Goal: Check status: Check status

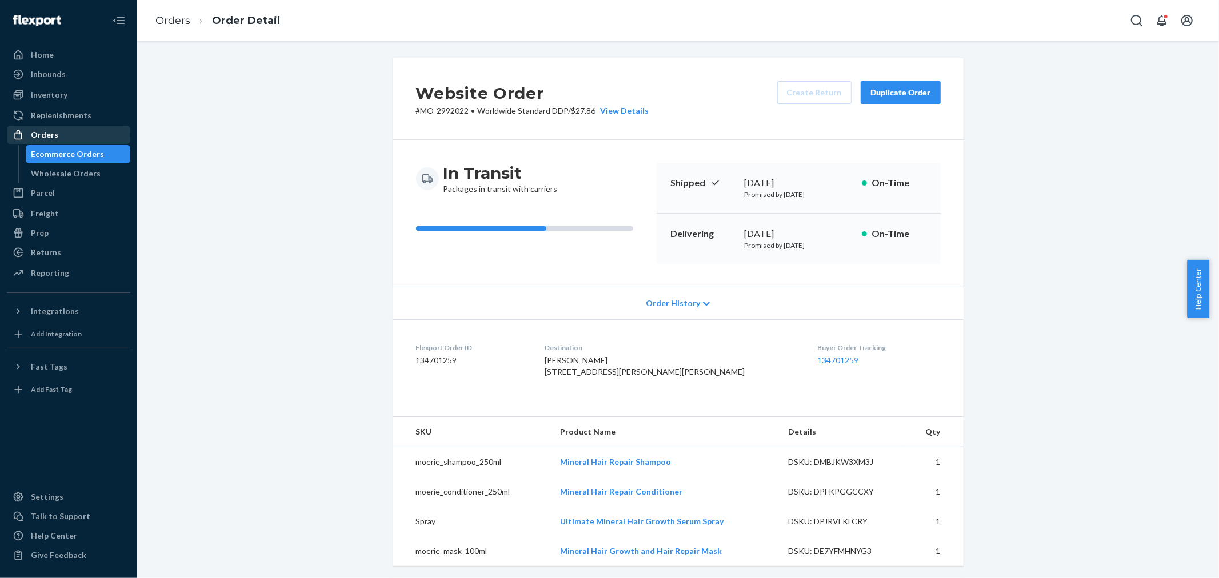
scroll to position [573, 0]
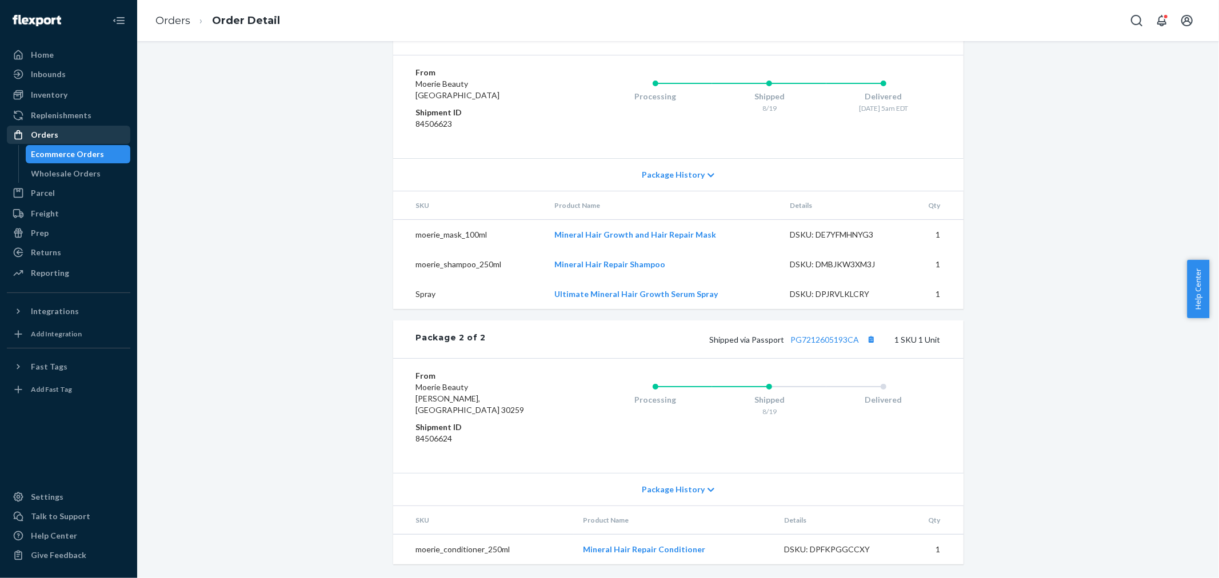
click at [49, 137] on div "Orders" at bounding box center [44, 134] width 27 height 11
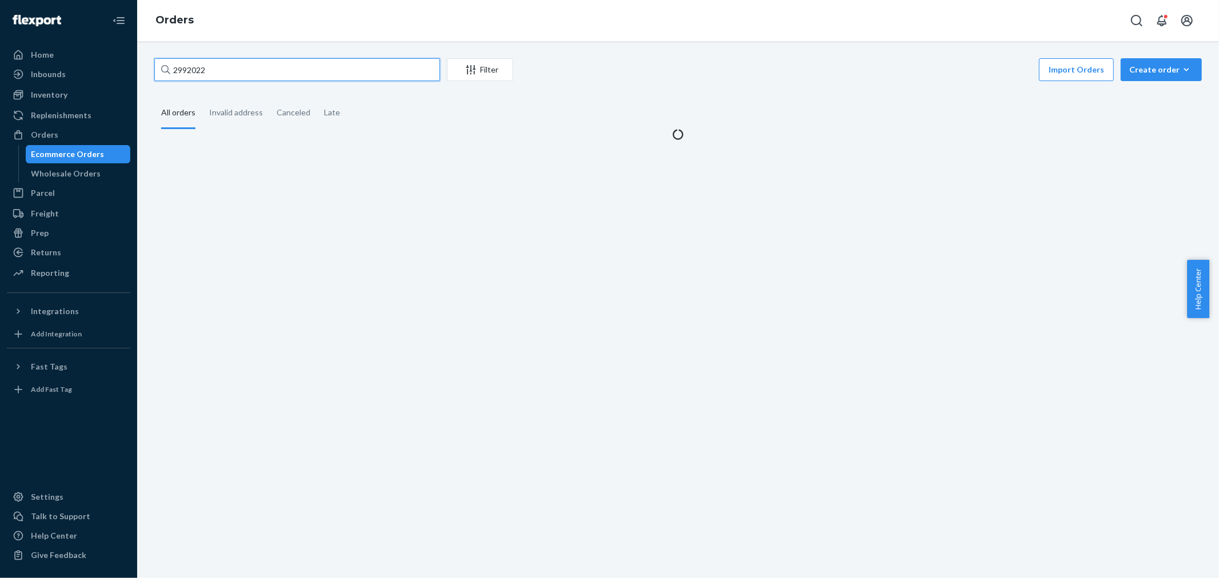
click at [259, 75] on input "2992022" at bounding box center [297, 69] width 286 height 23
paste input "632447"
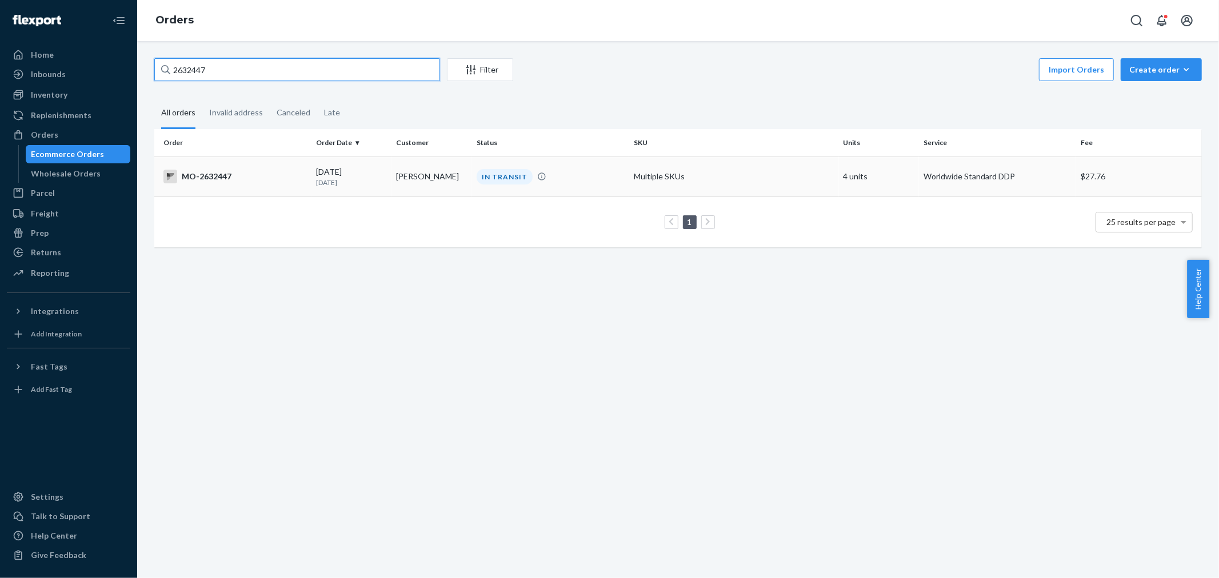
type input "2632447"
click at [580, 182] on div "IN TRANSIT" at bounding box center [550, 176] width 153 height 15
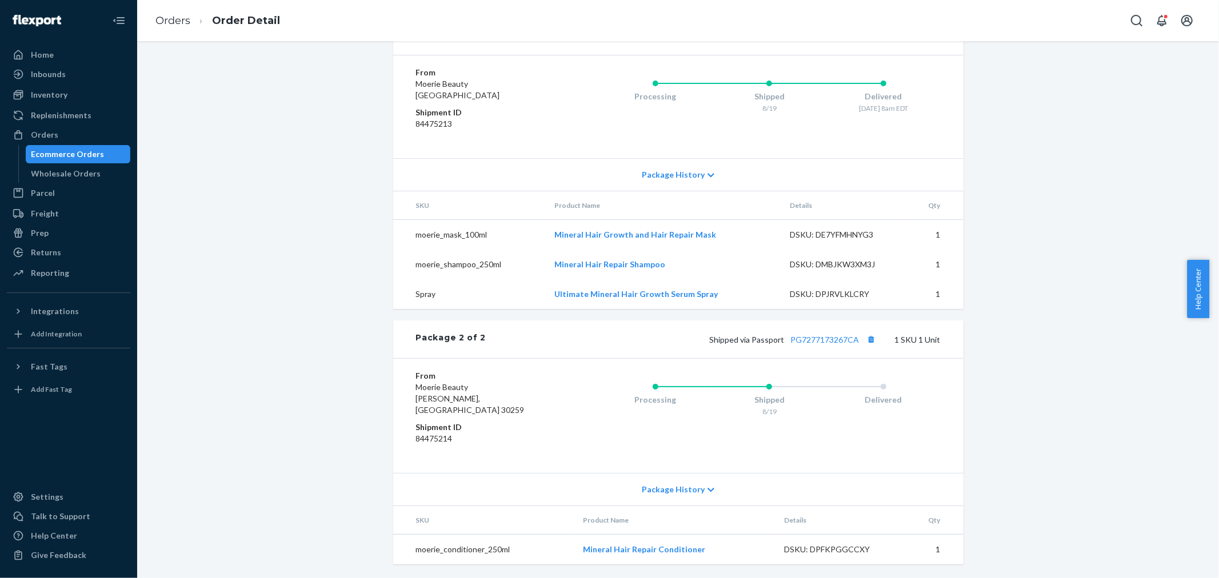
scroll to position [573, 0]
click at [839, 345] on link "PG7277173267CA" at bounding box center [825, 340] width 69 height 10
click at [867, 347] on button "Copy tracking number" at bounding box center [871, 339] width 15 height 15
click at [579, 133] on div "Processing Shipped 8/19 Delivered [DATE] 8am EDT" at bounding box center [747, 107] width 388 height 80
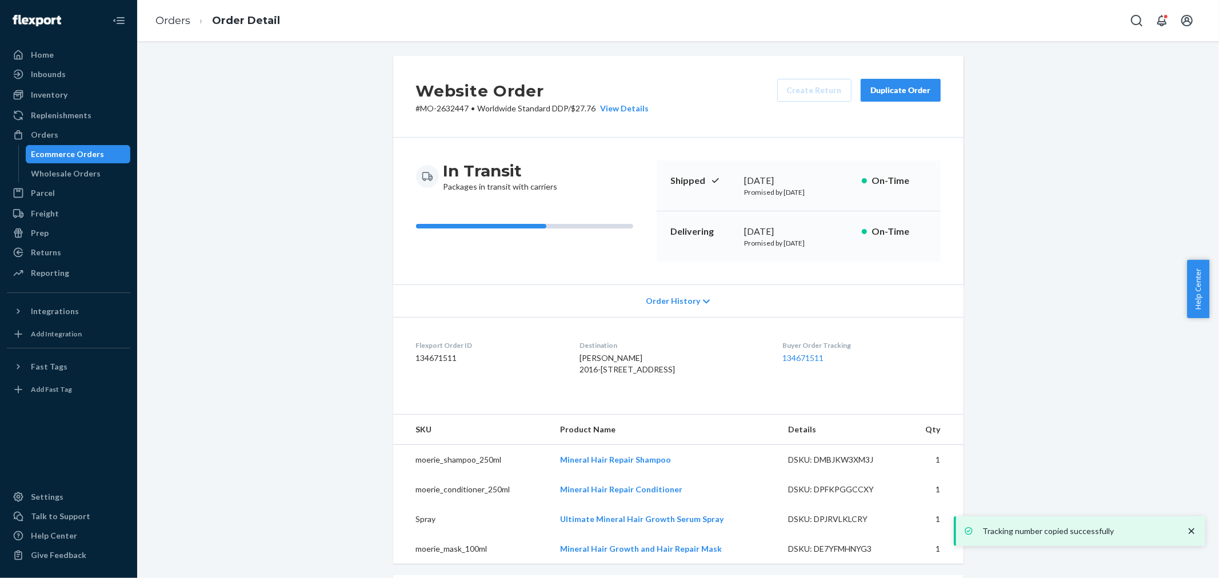
scroll to position [0, 0]
